Goal: Check status: Check status

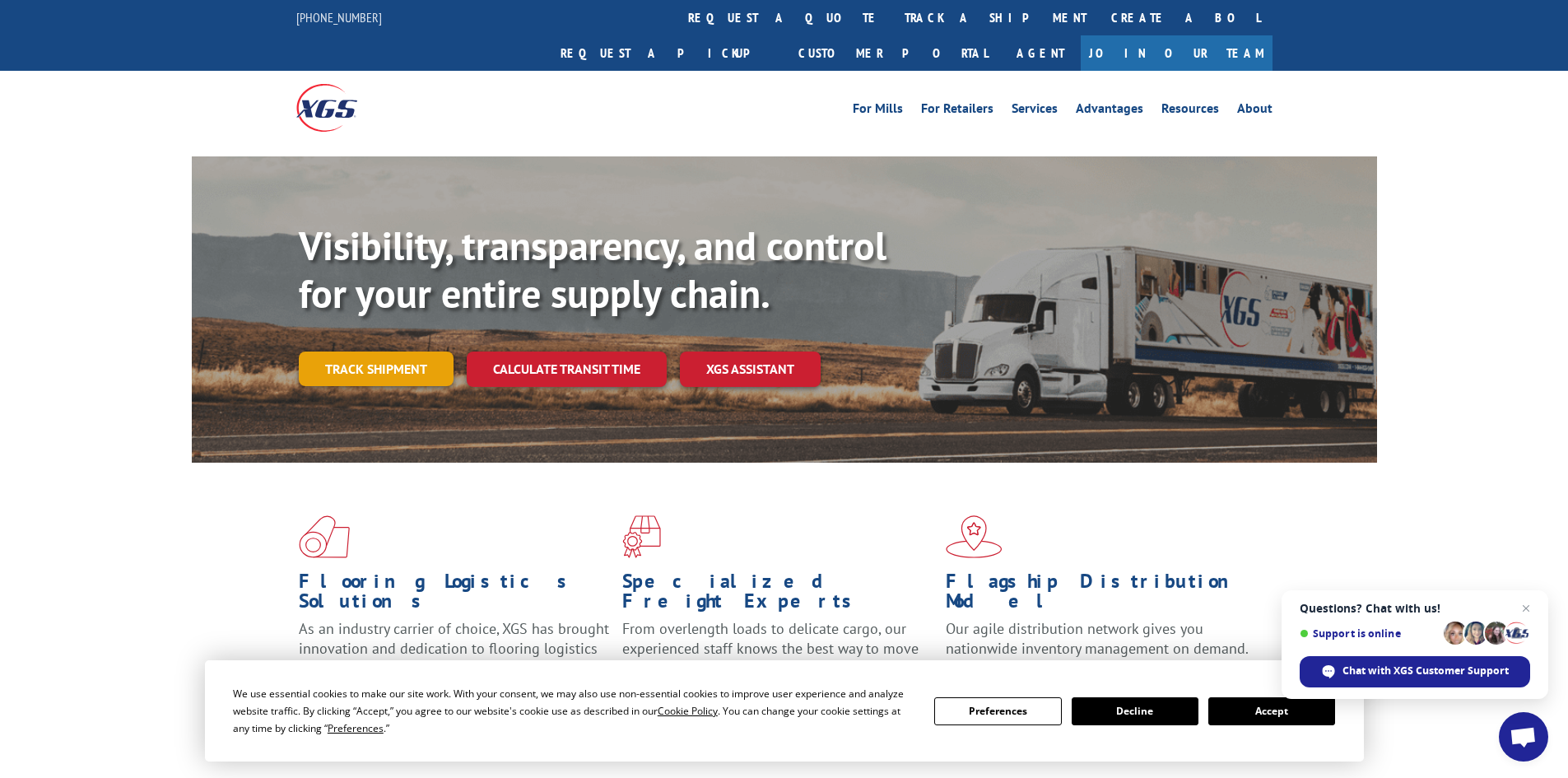
click at [321, 352] on link "Track shipment" at bounding box center [376, 369] width 154 height 34
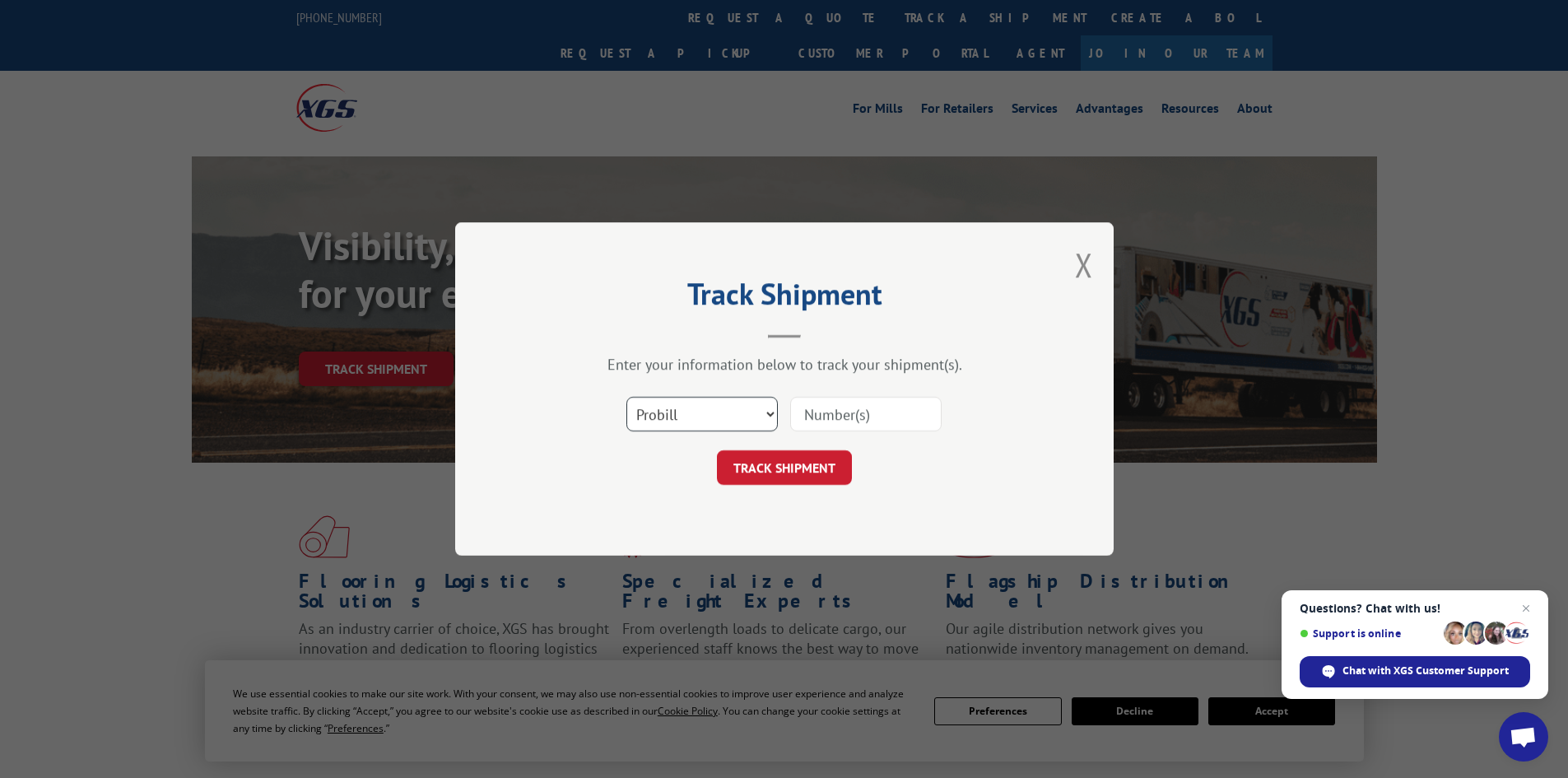
click at [741, 417] on select "Select category... Probill BOL PO" at bounding box center [702, 414] width 152 height 34
select select "po"
click at [626, 397] on select "Select category... Probill BOL PO" at bounding box center [702, 414] width 152 height 34
click at [859, 422] on input at bounding box center [865, 414] width 152 height 34
paste input "32501020"
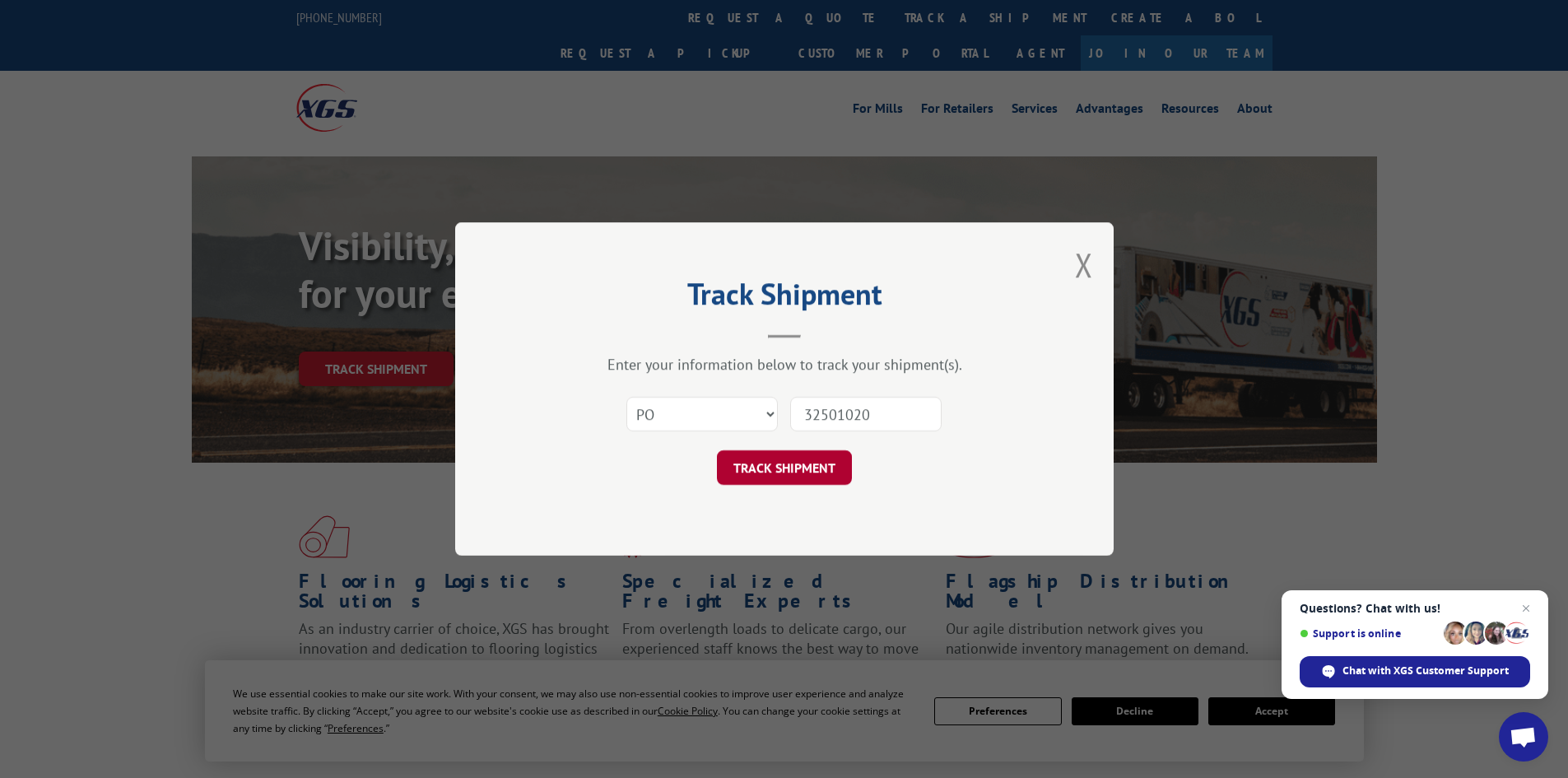
type input "32501020"
click at [817, 473] on button "TRACK SHIPMENT" at bounding box center [784, 467] width 135 height 34
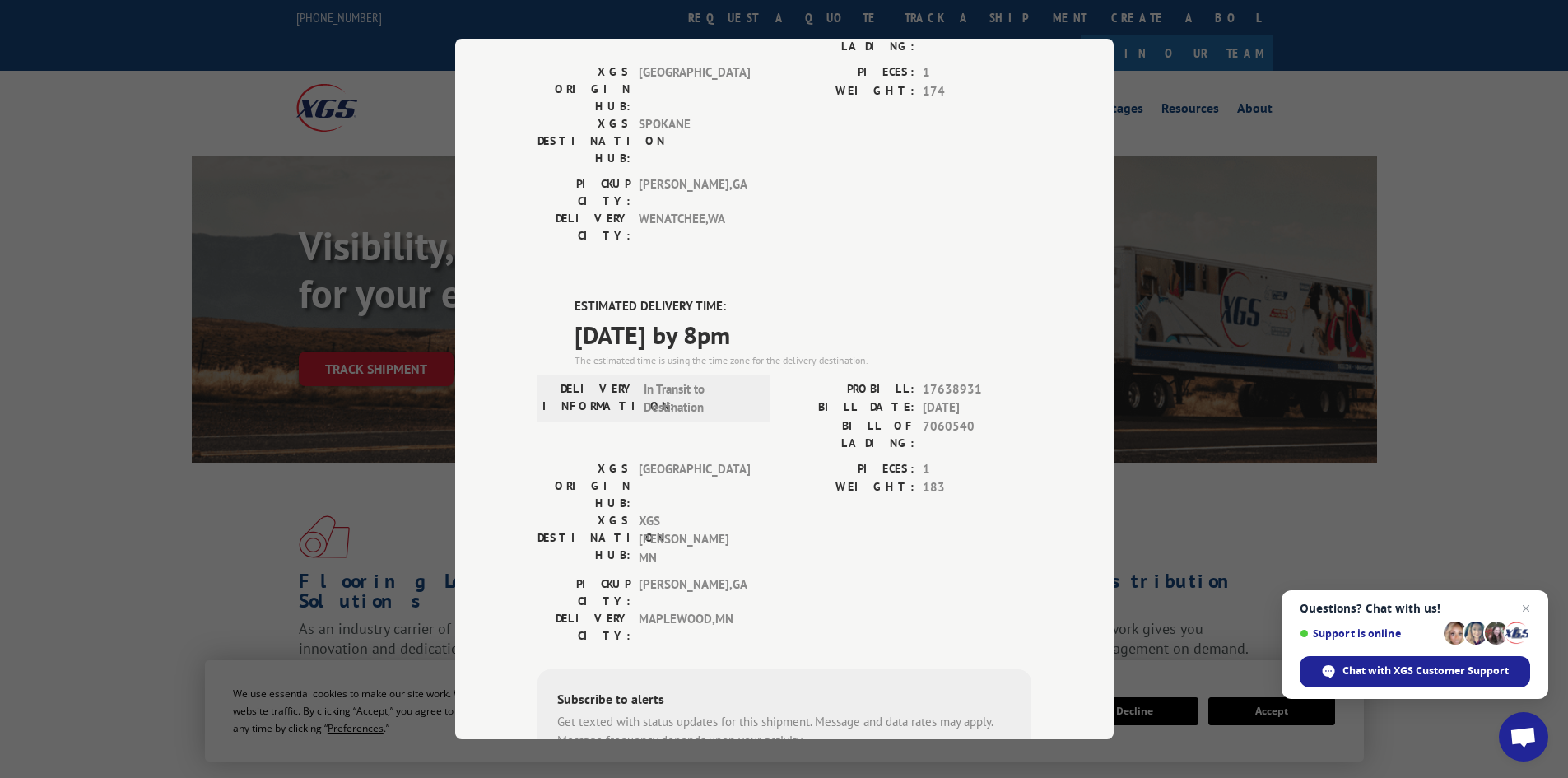
scroll to position [140, 0]
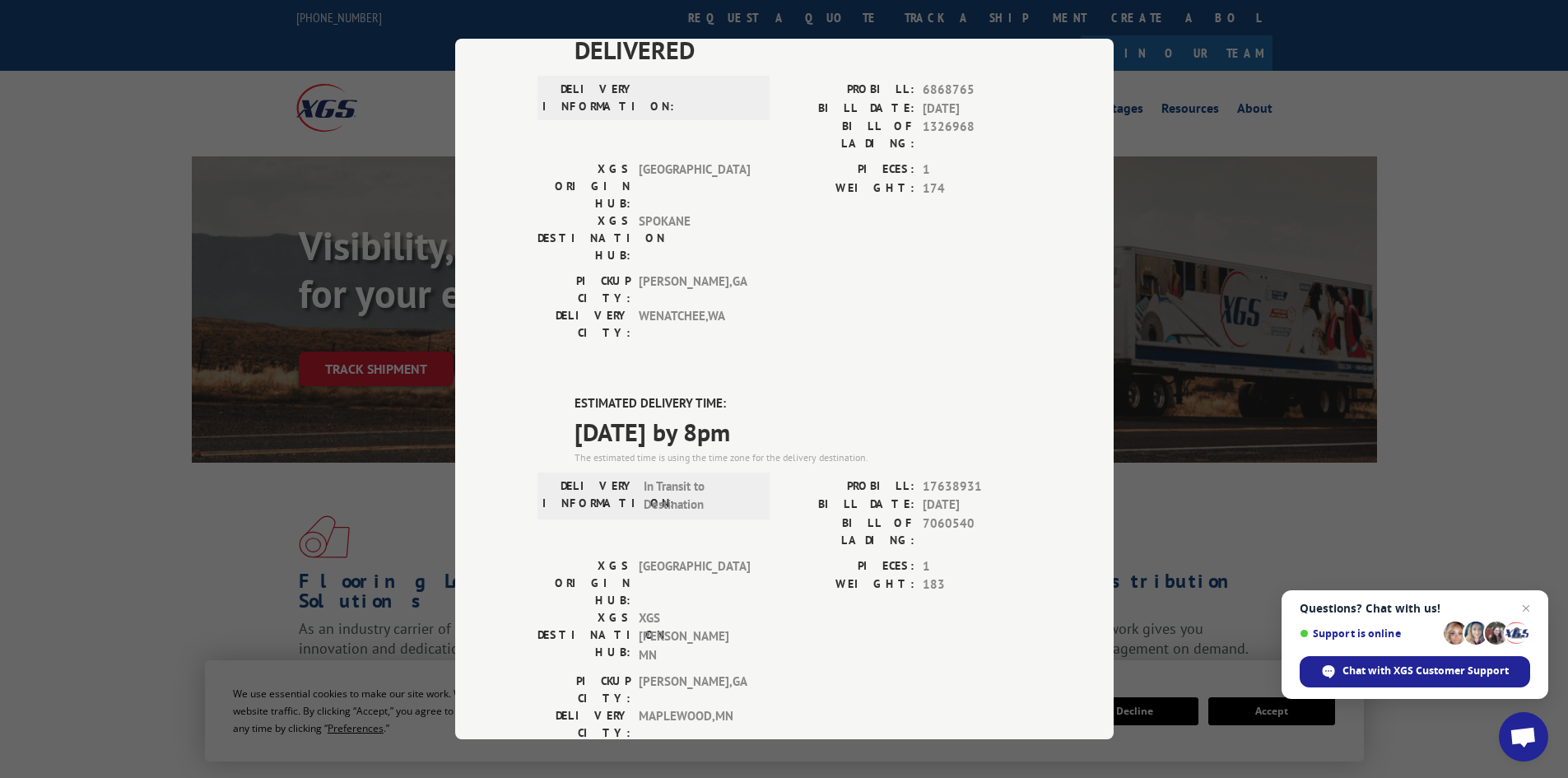
click at [409, 508] on div "Track Shipment DELIVERED DELIVERY INFORMATION: PROBILL: 6868765 BILL DATE: [DAT…" at bounding box center [784, 389] width 1568 height 778
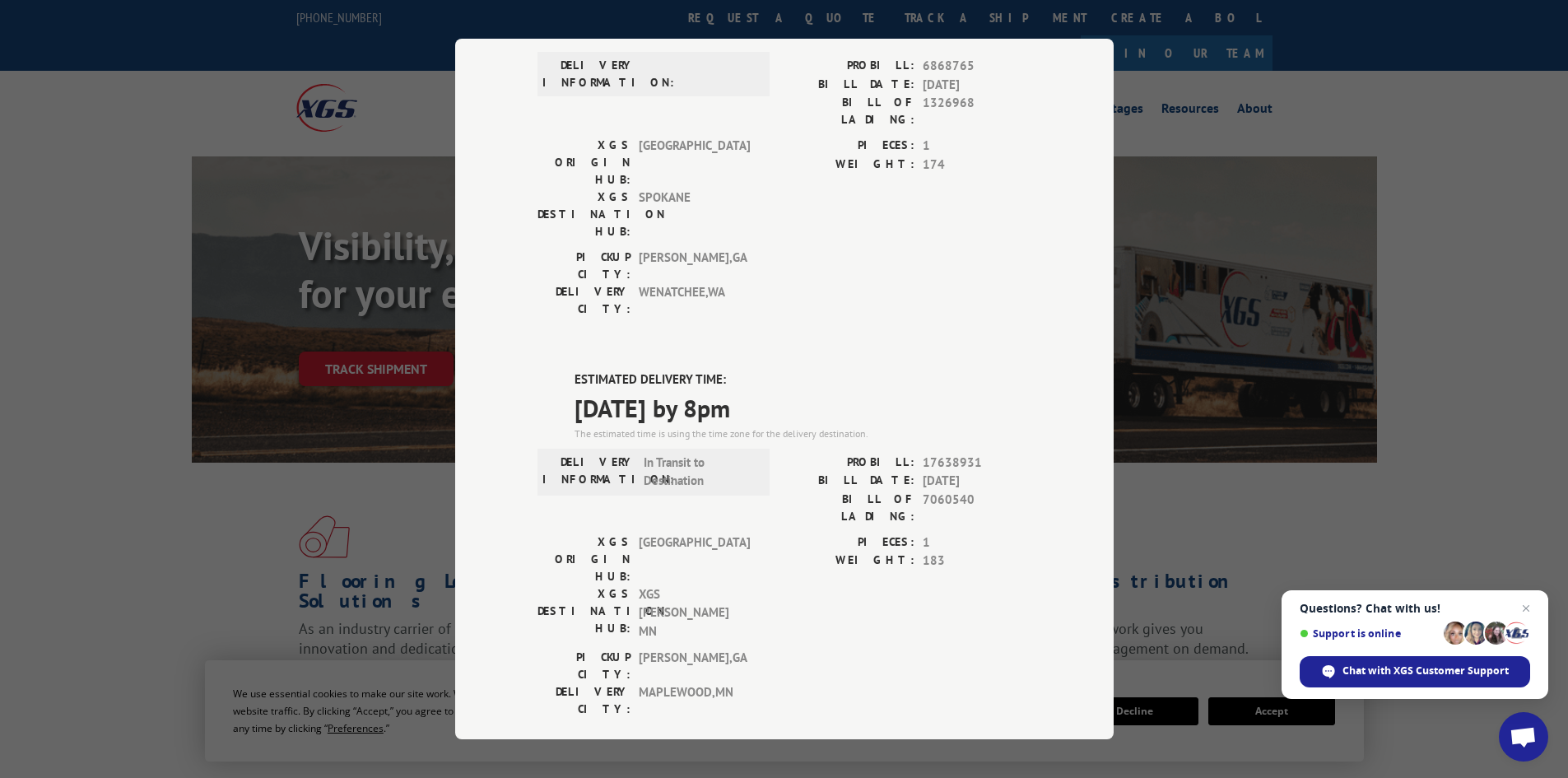
scroll to position [0, 0]
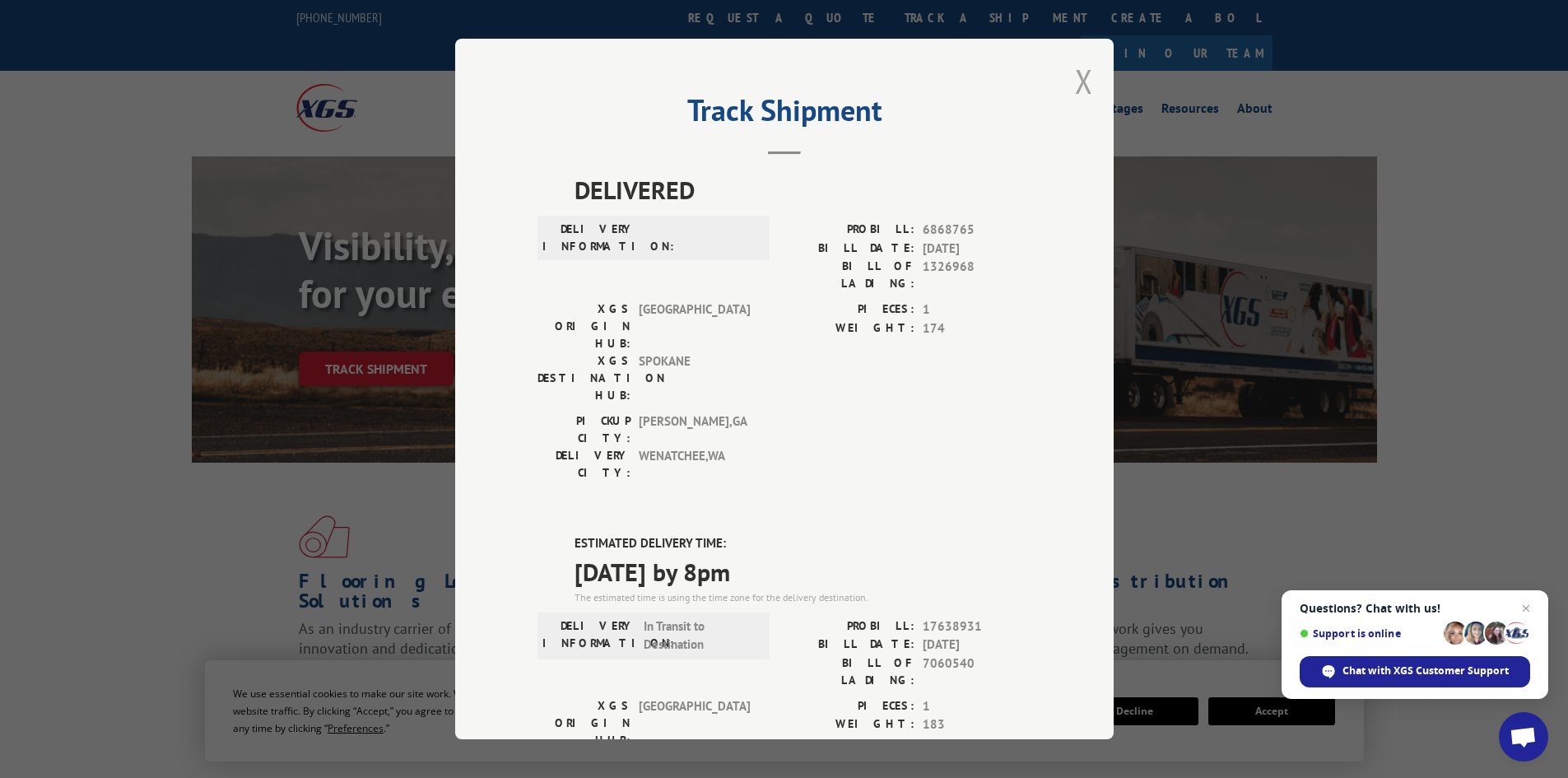
click at [1075, 68] on button "Close modal" at bounding box center [1084, 81] width 18 height 44
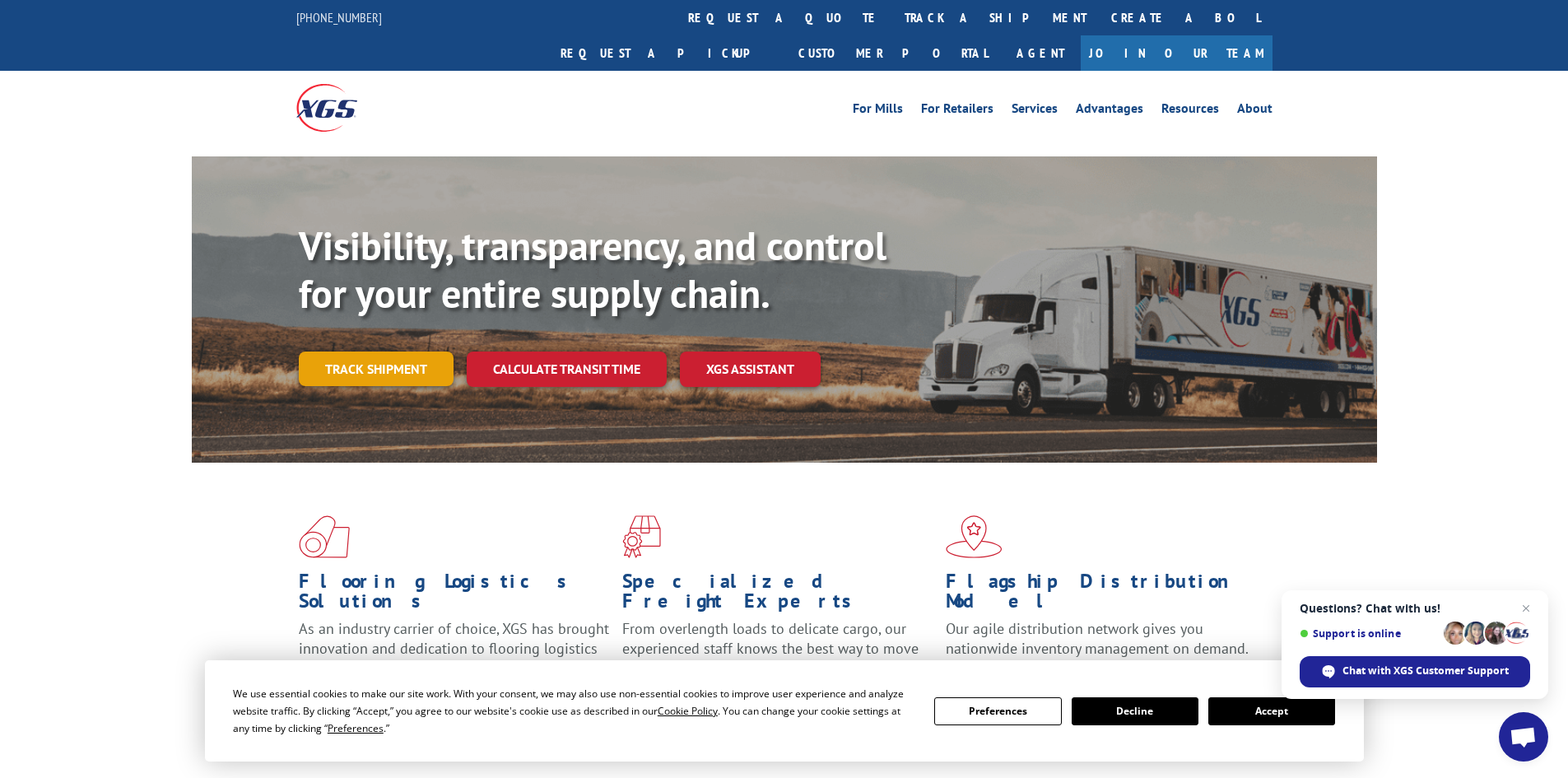
click at [351, 352] on link "Track shipment" at bounding box center [376, 369] width 154 height 34
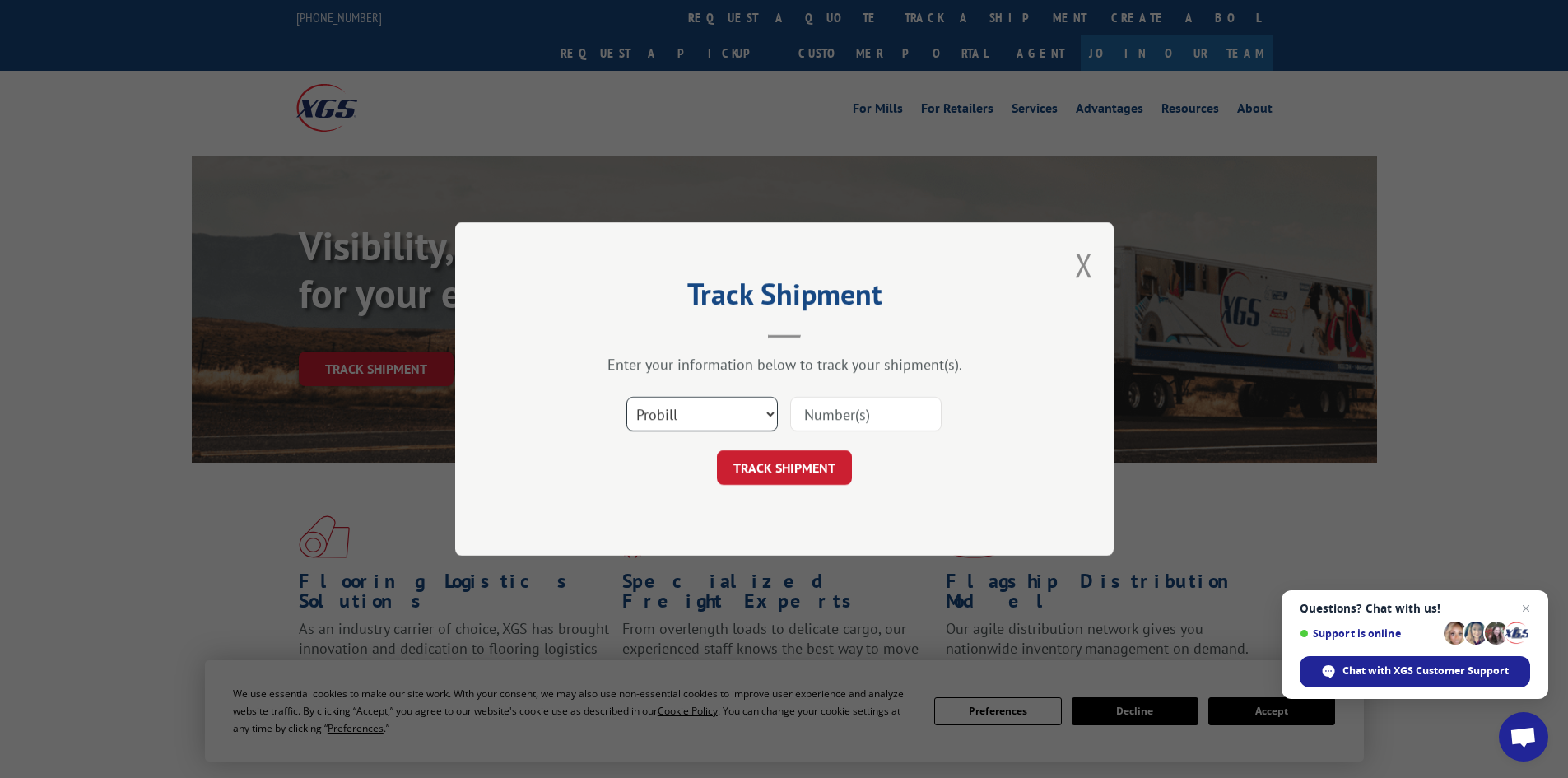
click at [685, 413] on select "Select category... Probill BOL PO" at bounding box center [702, 414] width 152 height 34
select select "po"
click at [626, 397] on select "Select category... Probill BOL PO" at bounding box center [702, 414] width 152 height 34
click at [843, 415] on input at bounding box center [865, 414] width 152 height 34
paste input "32500964"
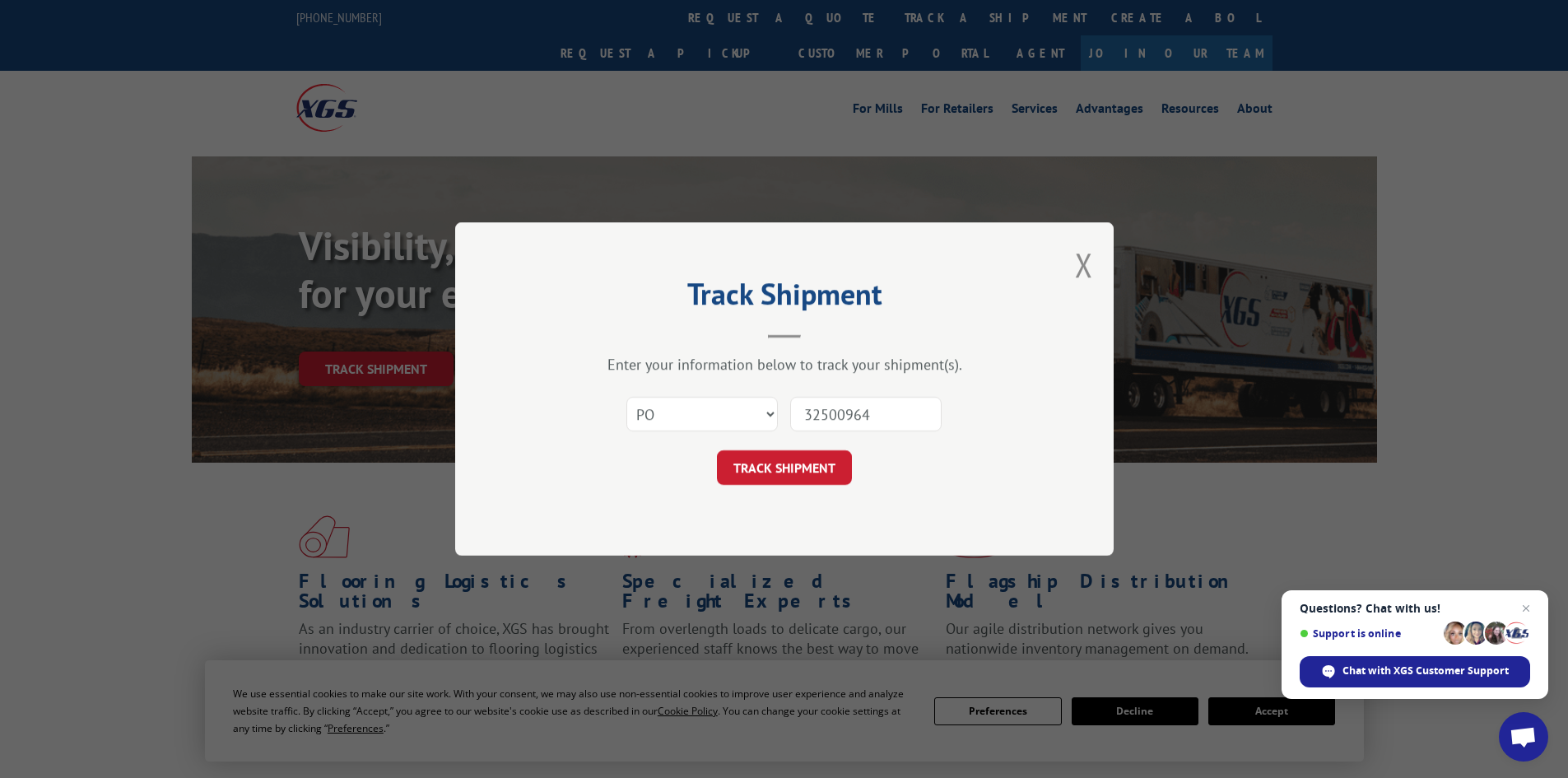
type input "32500964"
click at [763, 488] on div "Track Shipment Enter your information below to track your shipment(s). Select c…" at bounding box center [784, 389] width 659 height 334
click at [765, 476] on button "TRACK SHIPMENT" at bounding box center [784, 467] width 135 height 34
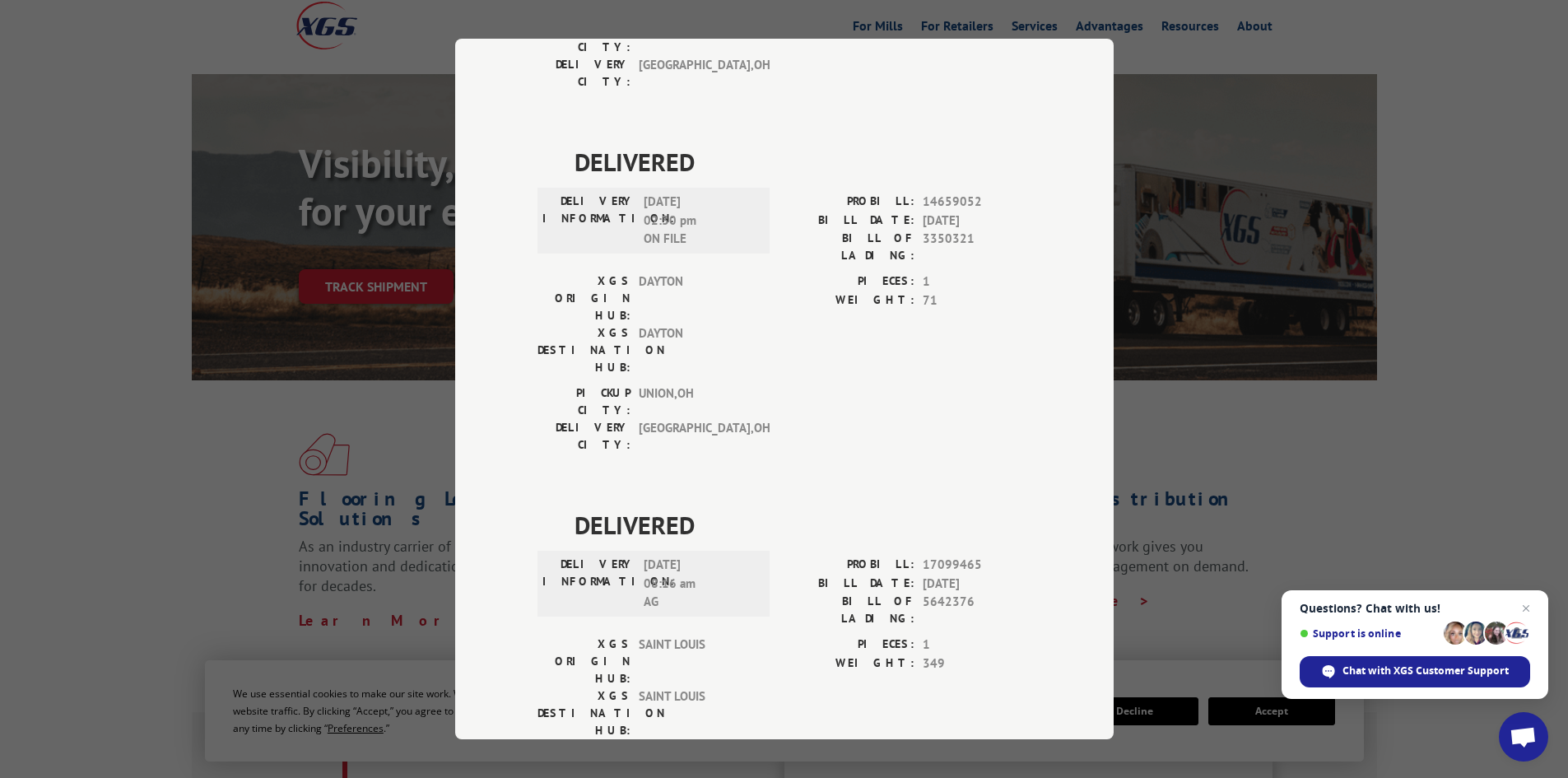
scroll to position [1118, 0]
